Goal: Task Accomplishment & Management: Manage account settings

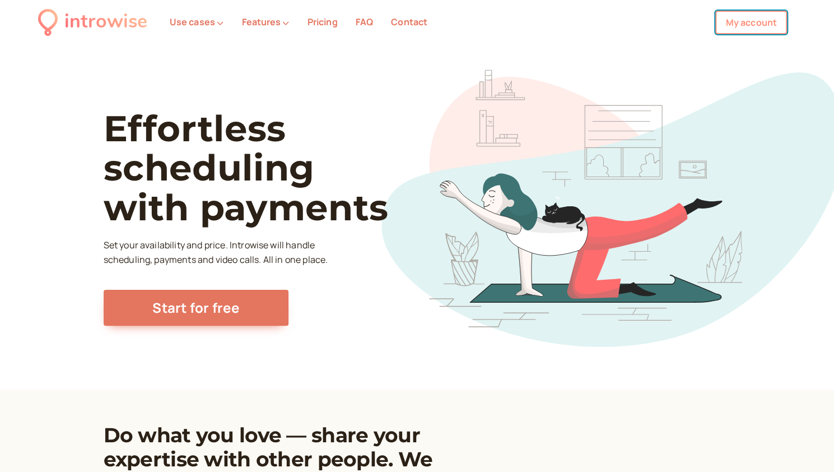
click at [760, 21] on link "My account" at bounding box center [752, 23] width 72 height 24
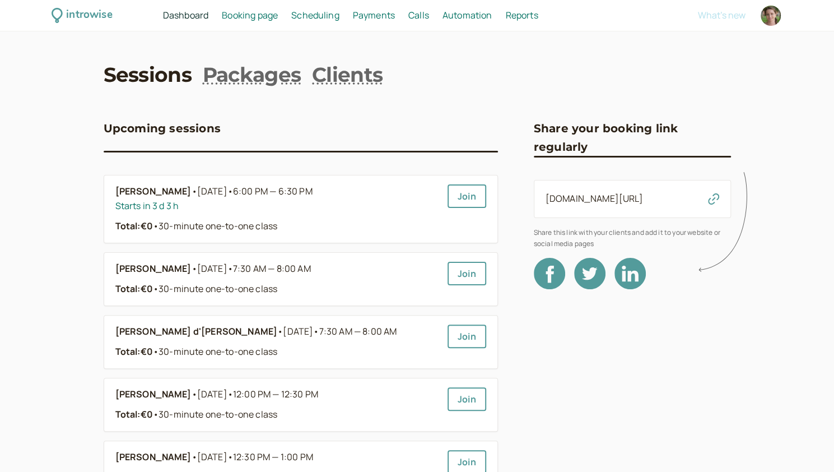
click at [327, 15] on span "Scheduling" at bounding box center [315, 15] width 48 height 12
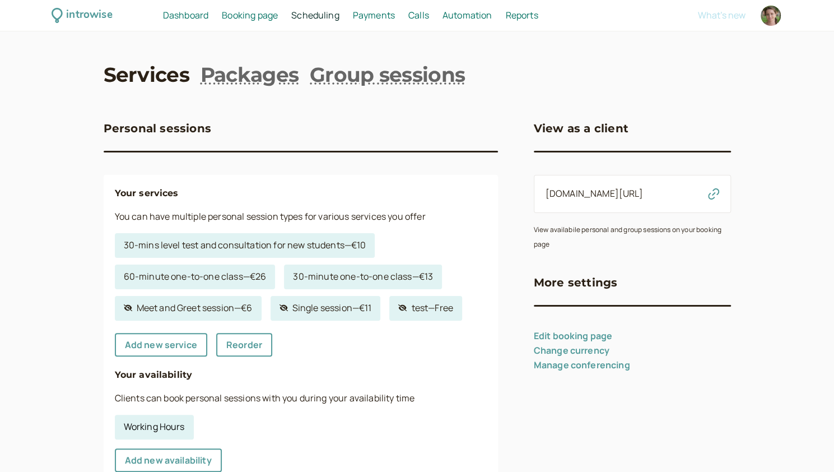
click at [156, 421] on link "Working Hours" at bounding box center [154, 427] width 79 height 25
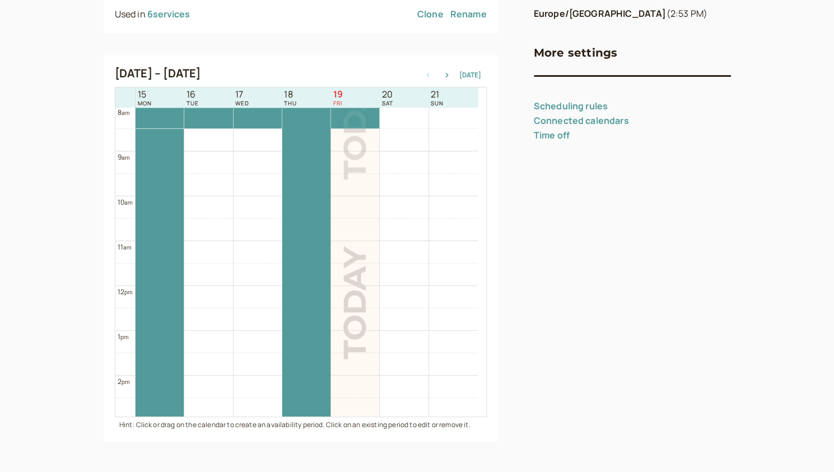
scroll to position [207, 0]
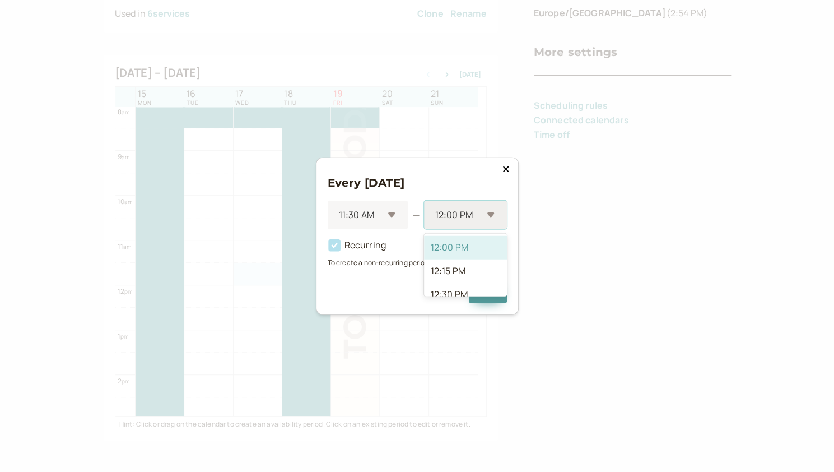
click at [475, 214] on div at bounding box center [458, 214] width 48 height 15
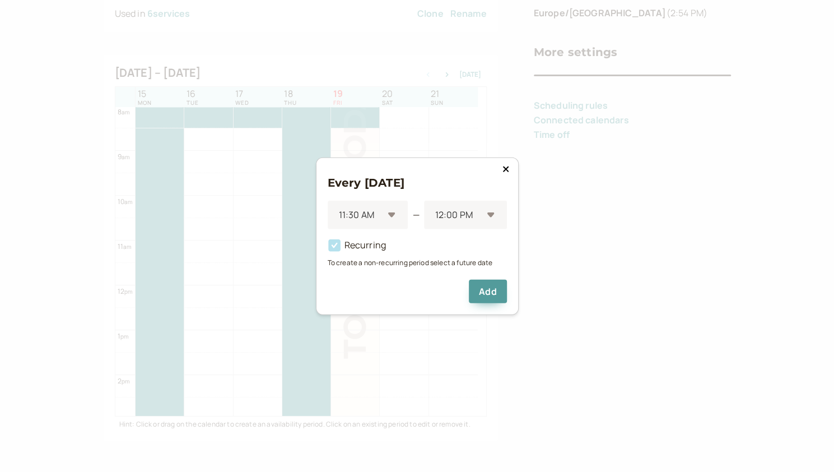
click at [505, 173] on icon at bounding box center [506, 169] width 7 height 9
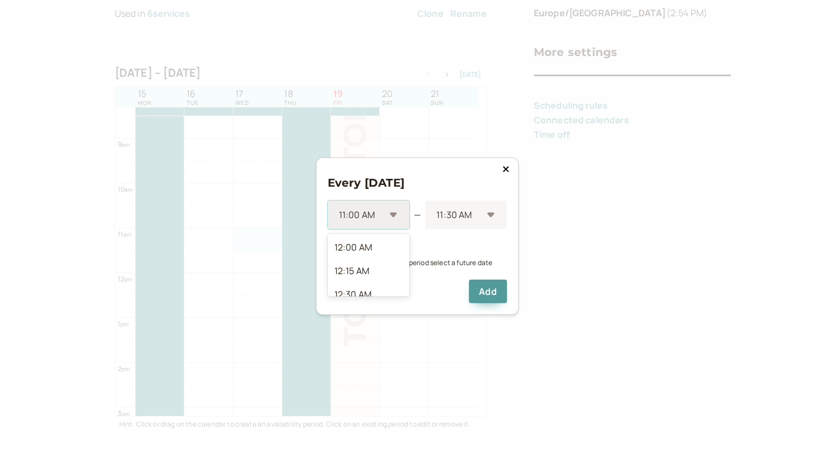
scroll to position [1004, 0]
click at [387, 216] on div "11:00 AM" at bounding box center [369, 215] width 82 height 29
click at [367, 259] on div "11:30 AM" at bounding box center [369, 257] width 82 height 24
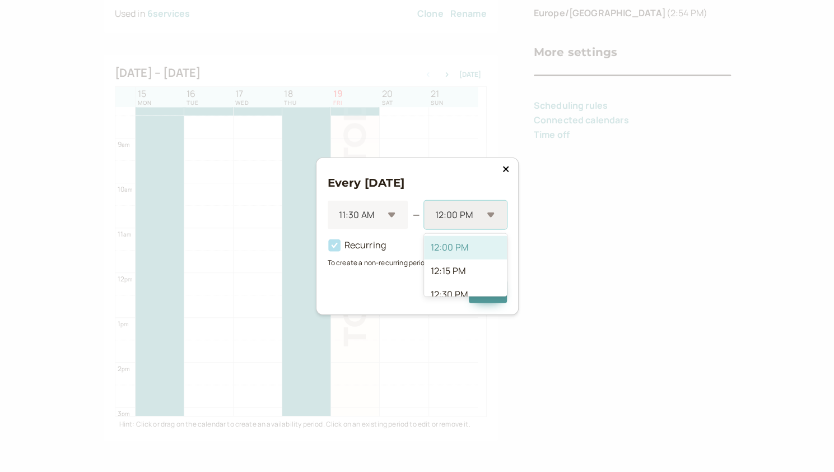
click at [466, 216] on div at bounding box center [458, 214] width 48 height 15
click at [466, 277] on div "2:30 PM" at bounding box center [465, 281] width 83 height 24
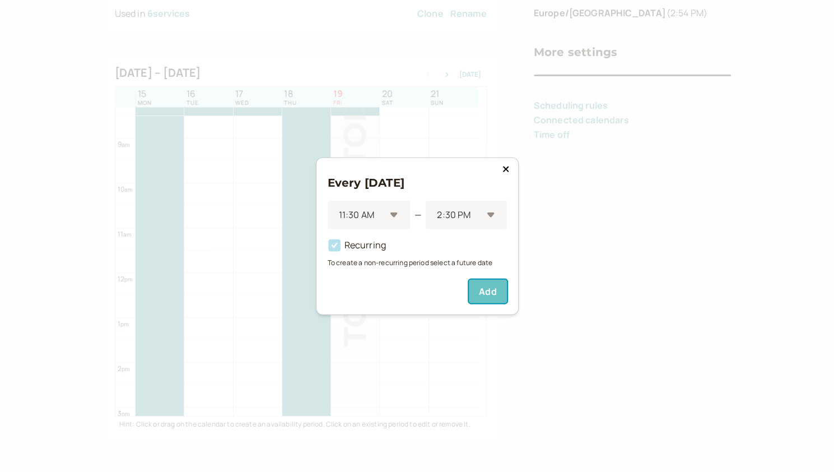
click at [495, 292] on button "Add" at bounding box center [488, 291] width 38 height 24
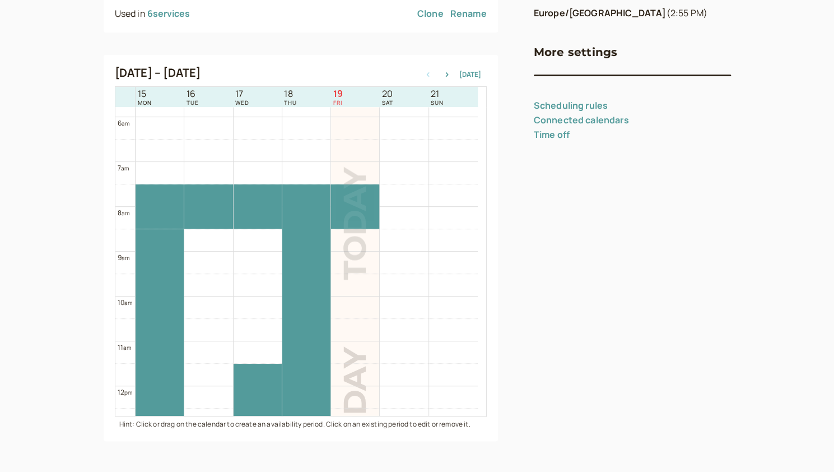
scroll to position [258, 0]
